Goal: Task Accomplishment & Management: Use online tool/utility

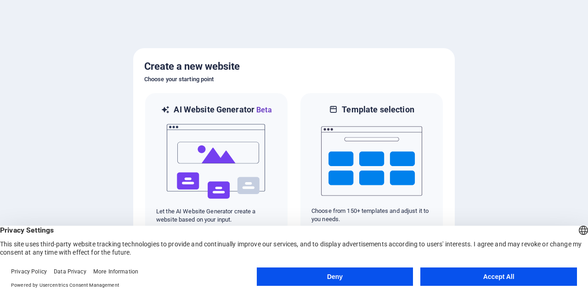
click at [340, 279] on button "Deny" at bounding box center [335, 277] width 157 height 18
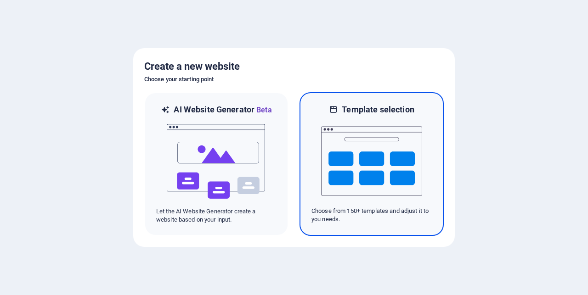
click at [358, 164] on img at bounding box center [371, 161] width 101 height 92
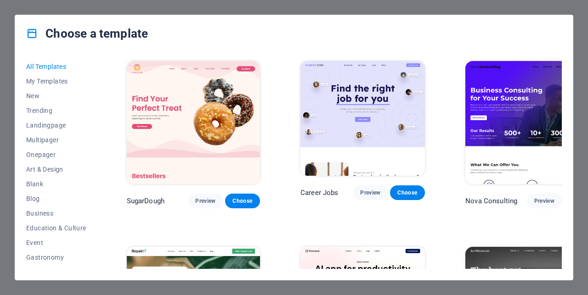
click at [140, 37] on h4 "Choose a template" at bounding box center [87, 33] width 122 height 15
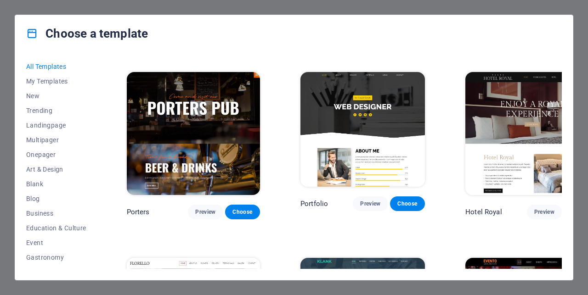
scroll to position [6984, 0]
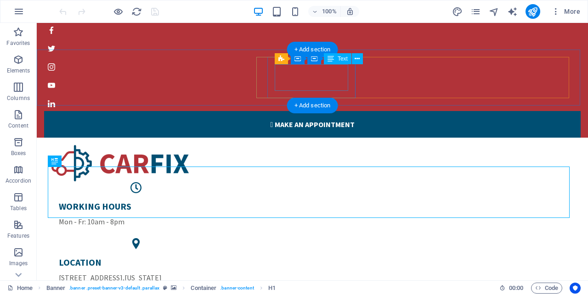
click at [213, 201] on div "WORKING HOURS Mon - Fr: 10am - 8pm" at bounding box center [136, 214] width 154 height 27
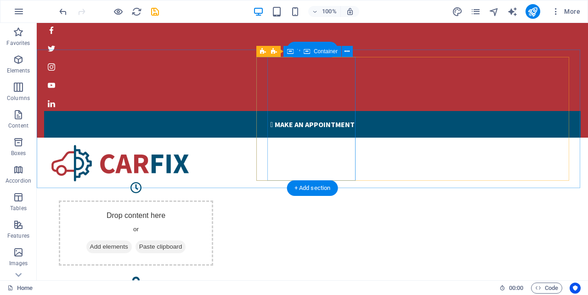
click at [213, 201] on div "Drop content here or Add elements Paste clipboard" at bounding box center [136, 233] width 154 height 65
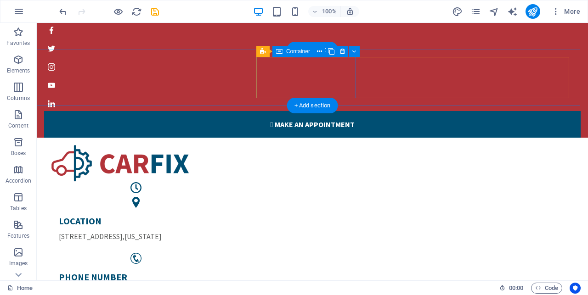
click at [220, 182] on div at bounding box center [135, 187] width 169 height 11
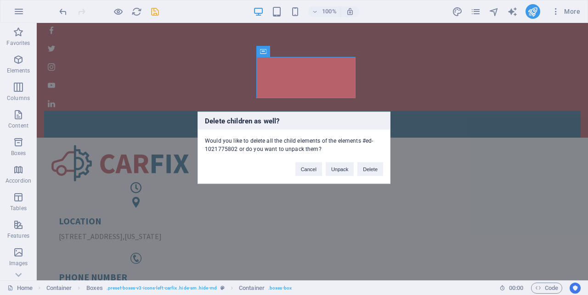
click at [339, 84] on div "Delete children as well? Would you like to delete all the child elements of the…" at bounding box center [294, 147] width 588 height 295
click at [366, 169] on button "Delete" at bounding box center [370, 169] width 26 height 14
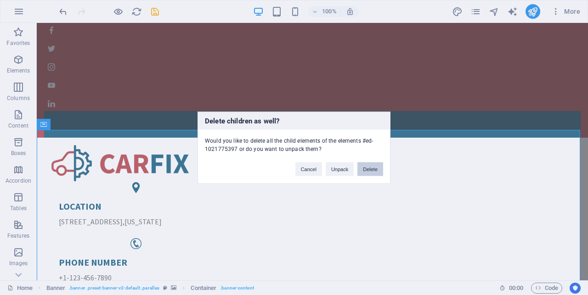
click at [361, 171] on button "Delete" at bounding box center [370, 169] width 26 height 14
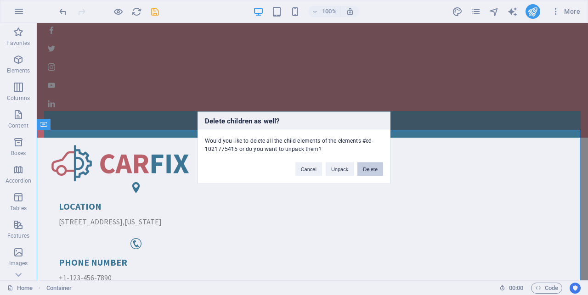
click at [377, 171] on button "Delete" at bounding box center [370, 169] width 26 height 14
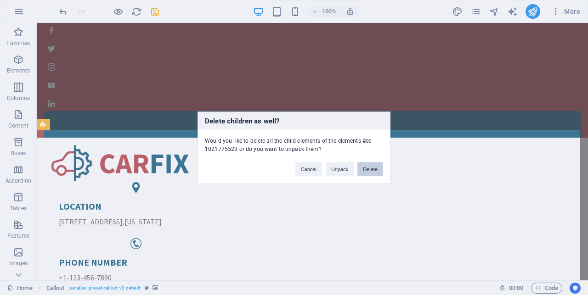
click at [360, 167] on button "Delete" at bounding box center [370, 169] width 26 height 14
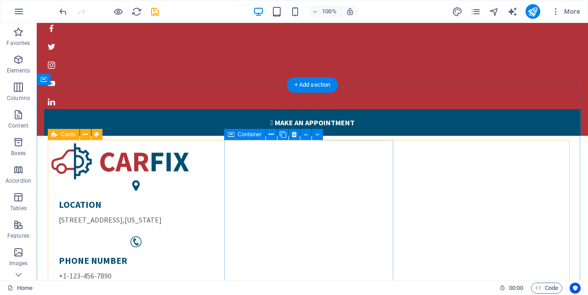
scroll to position [47, 0]
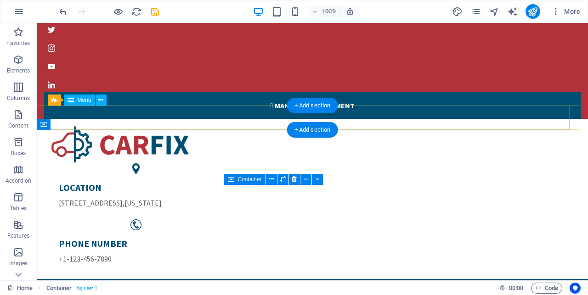
scroll to position [0, 0]
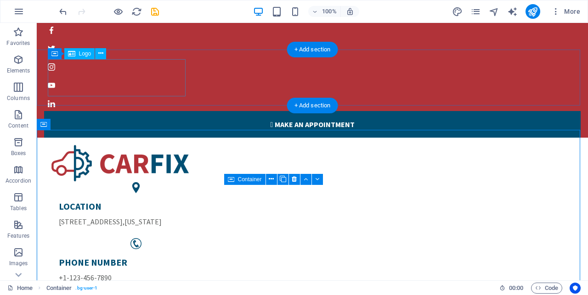
click at [171, 145] on div at bounding box center [312, 163] width 522 height 37
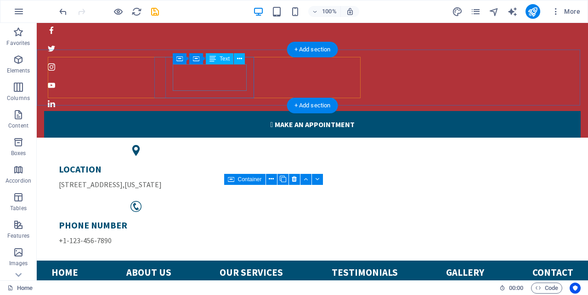
click at [200, 219] on div "PHONE NUMBER [PHONE_NUMBER]" at bounding box center [136, 232] width 154 height 27
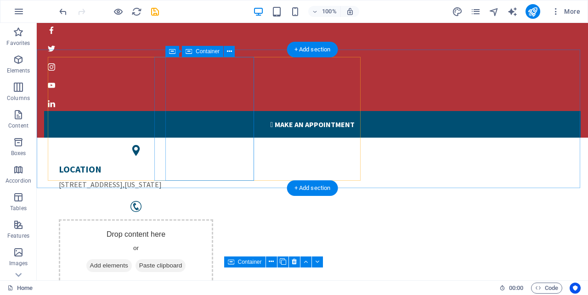
click at [195, 219] on div "Drop content here or Add elements Paste clipboard" at bounding box center [136, 251] width 154 height 65
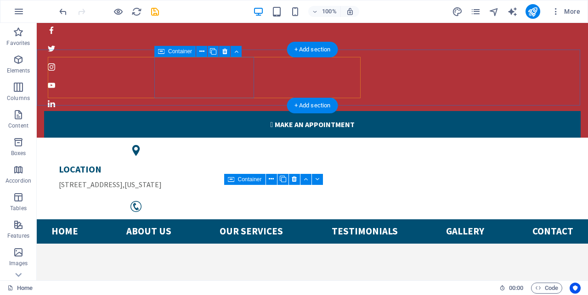
click at [162, 201] on div at bounding box center [135, 206] width 169 height 11
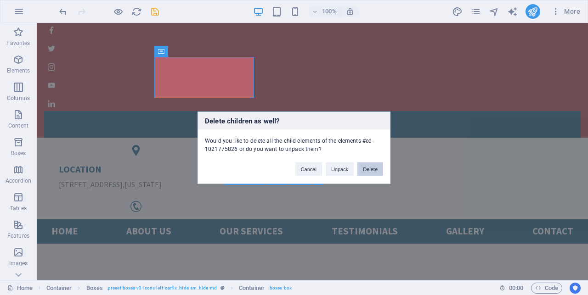
click at [368, 168] on button "Delete" at bounding box center [370, 169] width 26 height 14
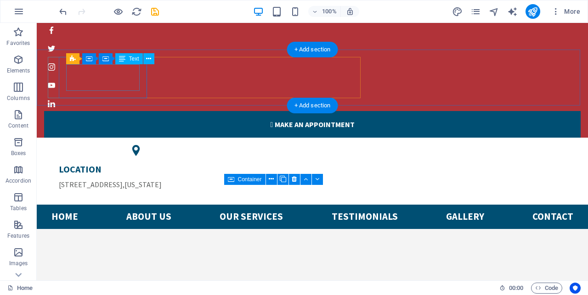
click at [117, 163] on div "LOCATION [STREET_ADDRESS][US_STATE]" at bounding box center [136, 176] width 154 height 27
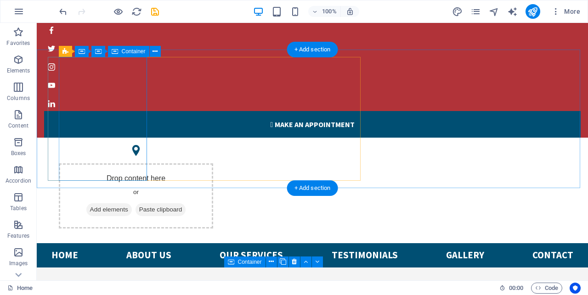
click at [133, 163] on div "Drop content here or Add elements Paste clipboard" at bounding box center [136, 195] width 154 height 65
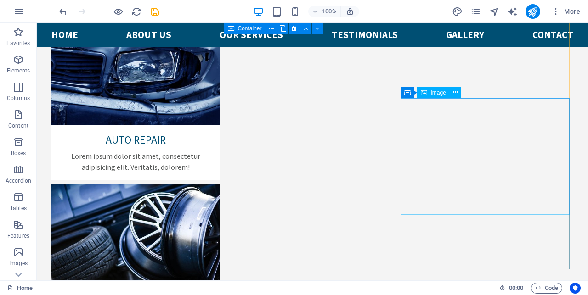
scroll to position [422, 0]
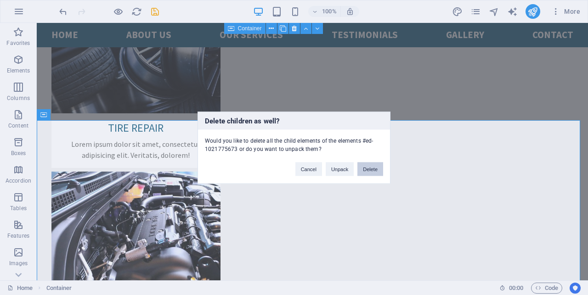
click at [374, 171] on button "Delete" at bounding box center [370, 169] width 26 height 14
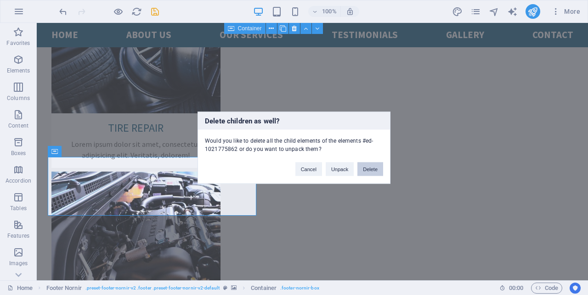
click at [366, 169] on button "Delete" at bounding box center [370, 169] width 26 height 14
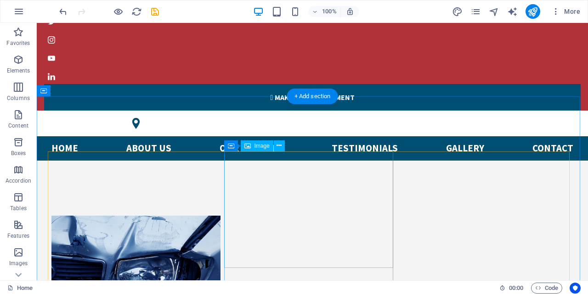
scroll to position [0, 0]
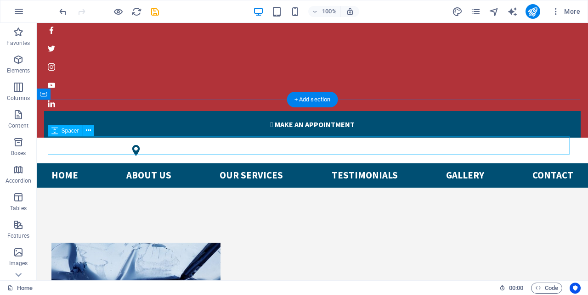
click at [204, 225] on div at bounding box center [312, 234] width 522 height 18
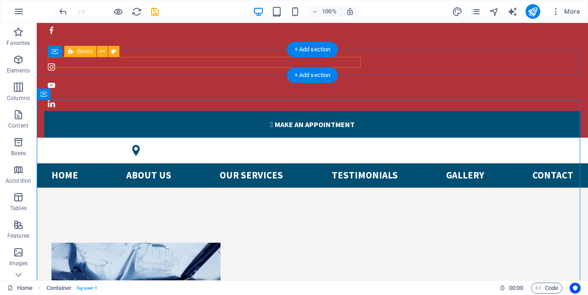
click at [202, 145] on div at bounding box center [312, 150] width 522 height 11
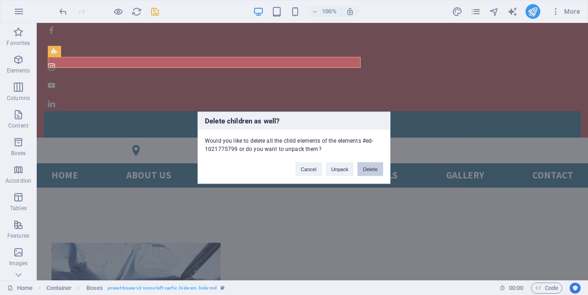
click at [371, 173] on button "Delete" at bounding box center [370, 169] width 26 height 14
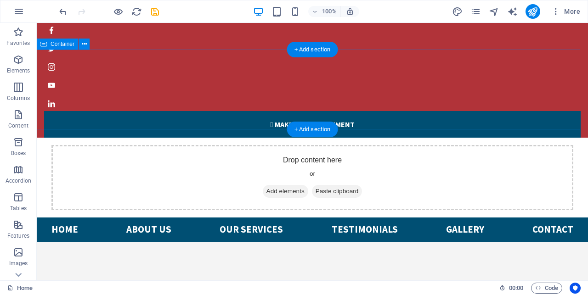
click at [227, 145] on div "Drop content here or Add elements Paste clipboard" at bounding box center [312, 177] width 522 height 65
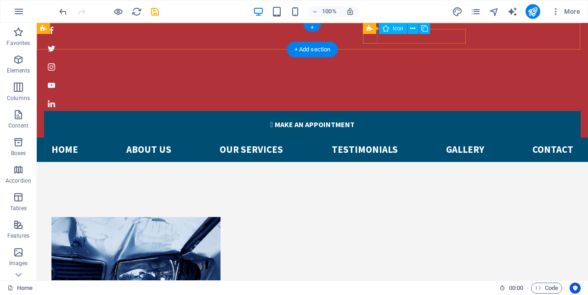
click at [371, 37] on figure at bounding box center [308, 30] width 529 height 15
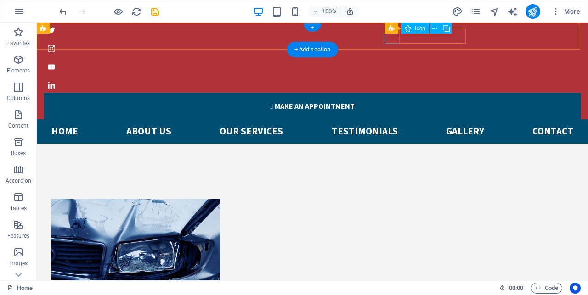
click at [394, 38] on figure at bounding box center [308, 30] width 529 height 15
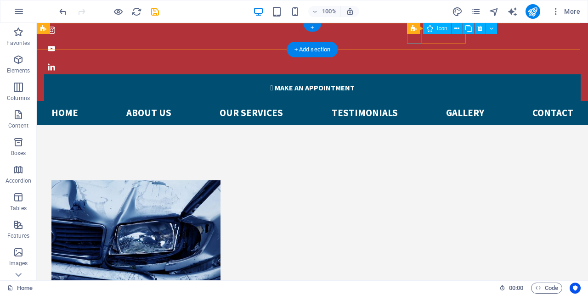
click at [416, 38] on figure at bounding box center [308, 30] width 529 height 15
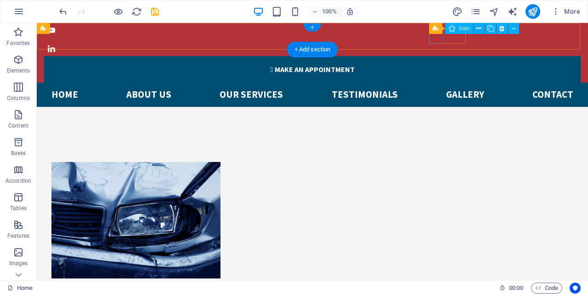
click at [434, 38] on figure at bounding box center [308, 30] width 529 height 15
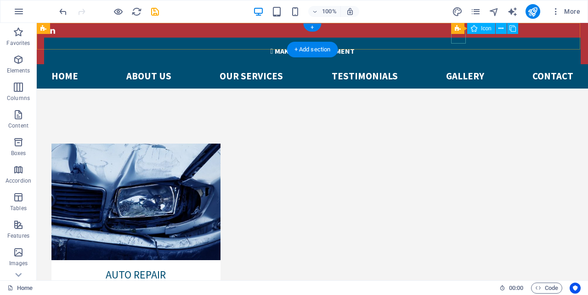
click at [455, 38] on figure at bounding box center [308, 30] width 529 height 15
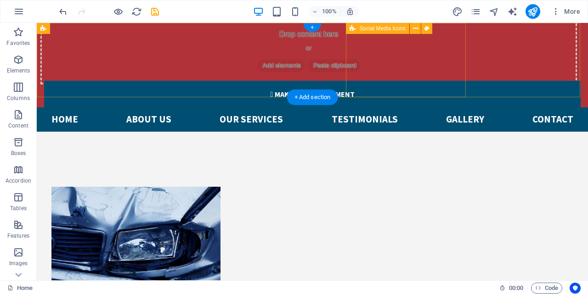
click at [442, 47] on div "Drop content here or Add elements Paste clipboard" at bounding box center [308, 51] width 536 height 65
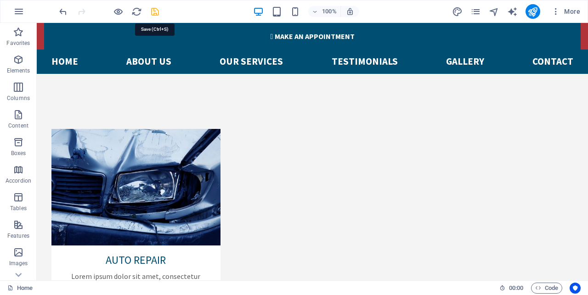
click at [154, 13] on icon "save" at bounding box center [155, 11] width 11 height 11
click at [529, 12] on icon "publish" at bounding box center [532, 11] width 11 height 11
